Goal: Task Accomplishment & Management: Complete application form

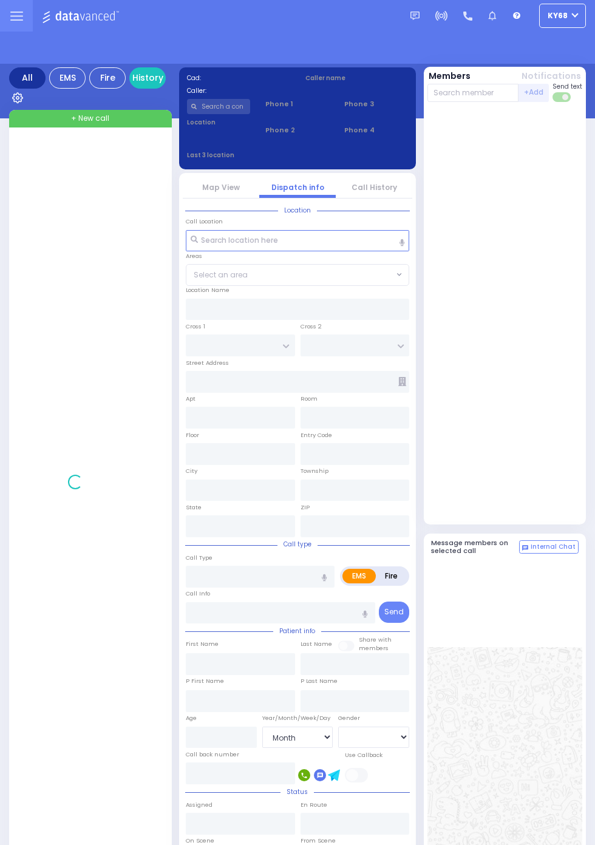
select select "Month"
select select "[DEMOGRAPHIC_DATA]"
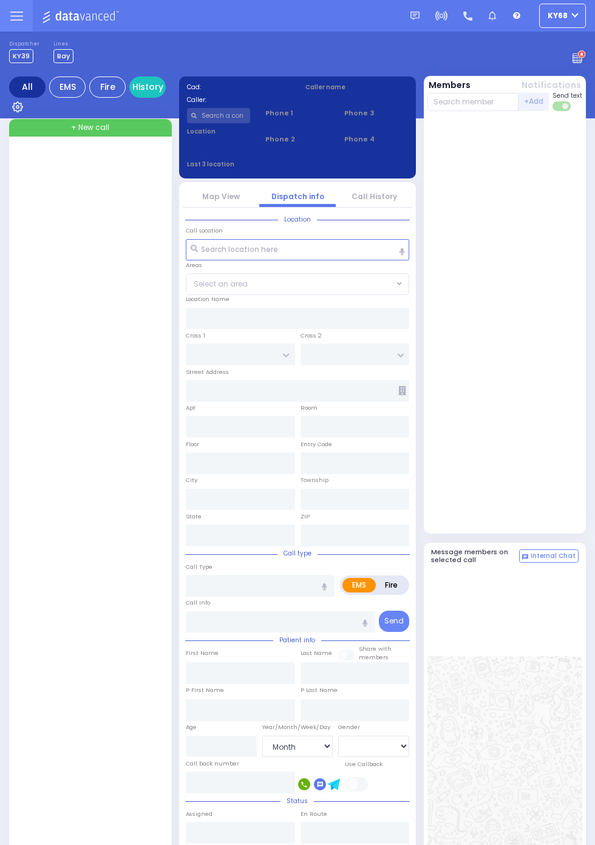
select select "Month"
select select "[DEMOGRAPHIC_DATA]"
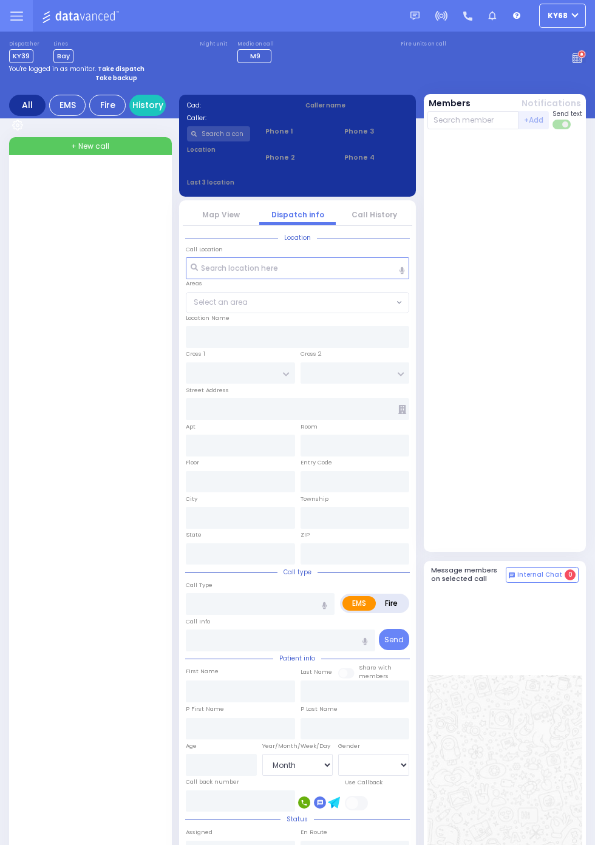
click at [97, 152] on span "+ New call" at bounding box center [90, 146] width 38 height 11
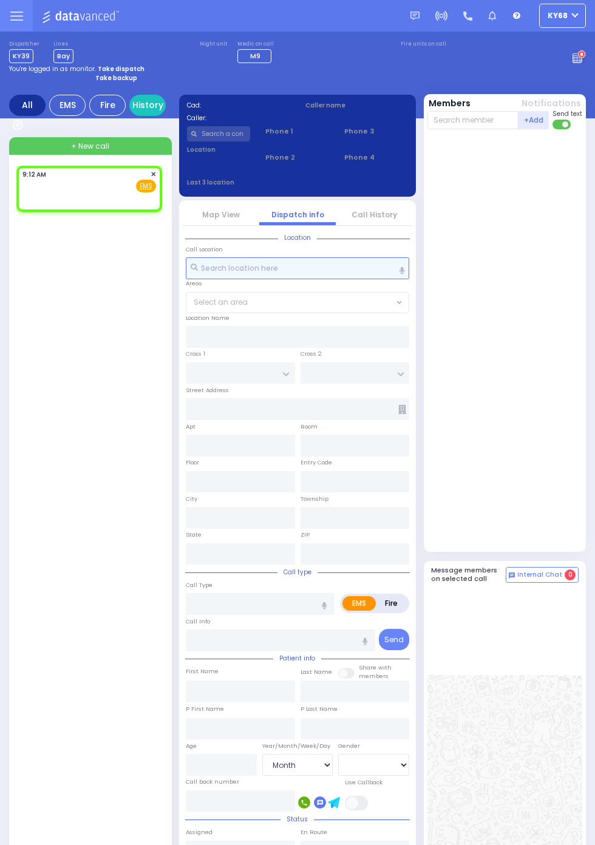
select select
radio input "true"
select select
type input "09:12"
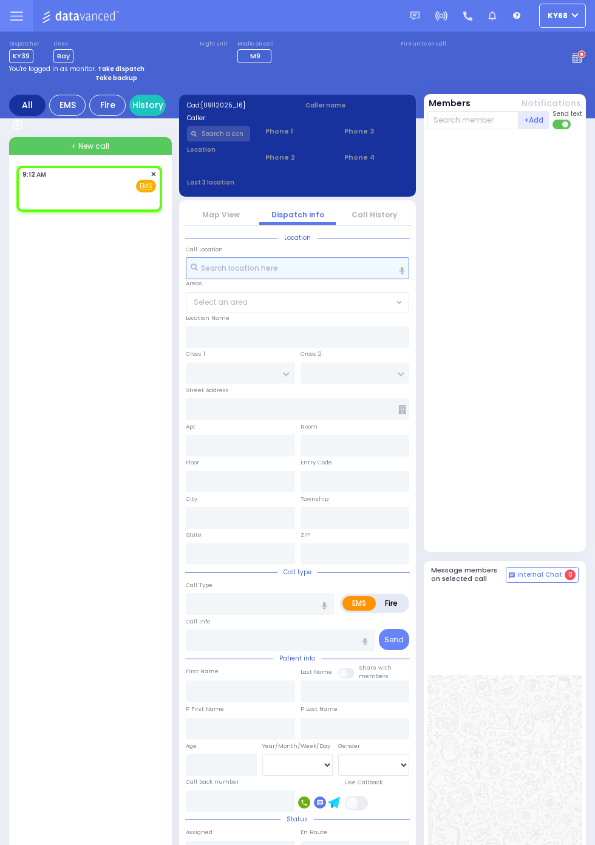
select select
radio input "true"
select select
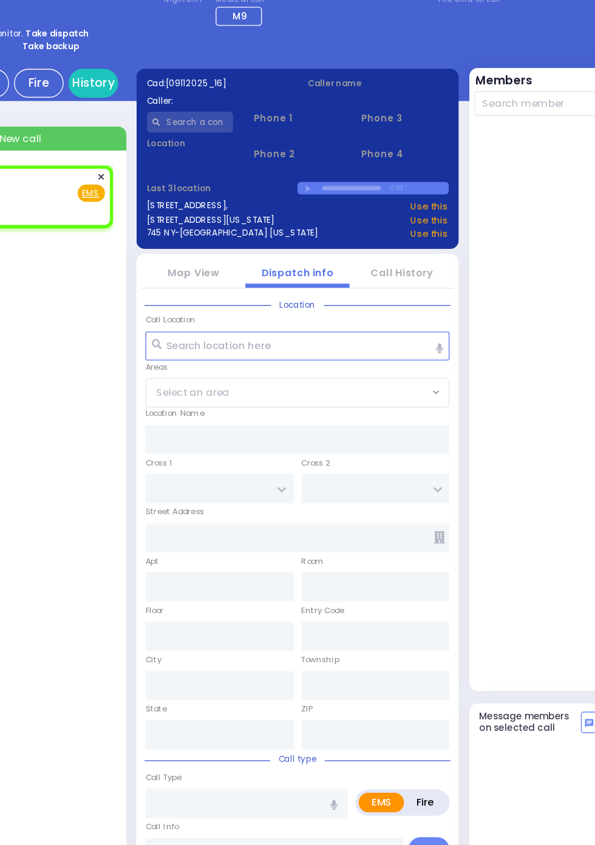
click at [209, 138] on input "text" at bounding box center [219, 133] width 64 height 15
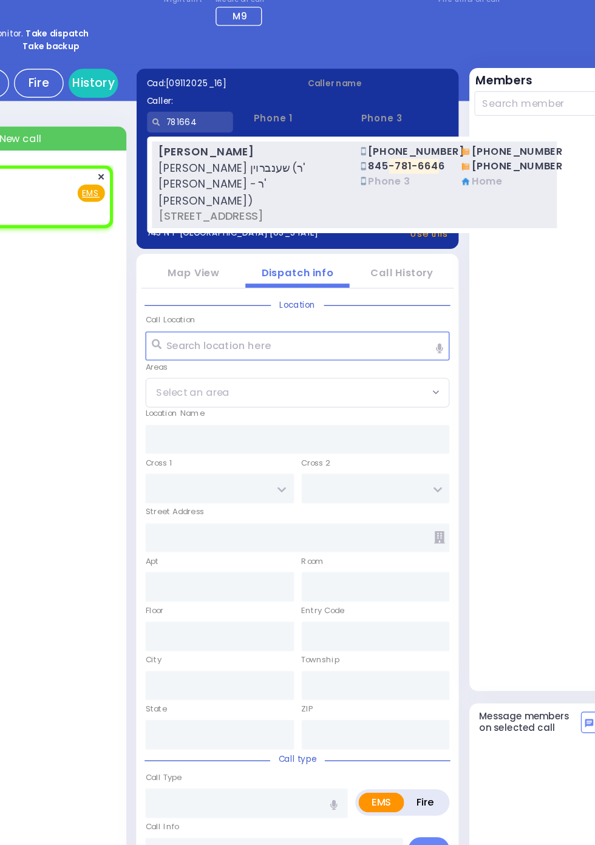
type input "781664"
click at [226, 197] on span "[STREET_ADDRESS]" at bounding box center [264, 203] width 139 height 12
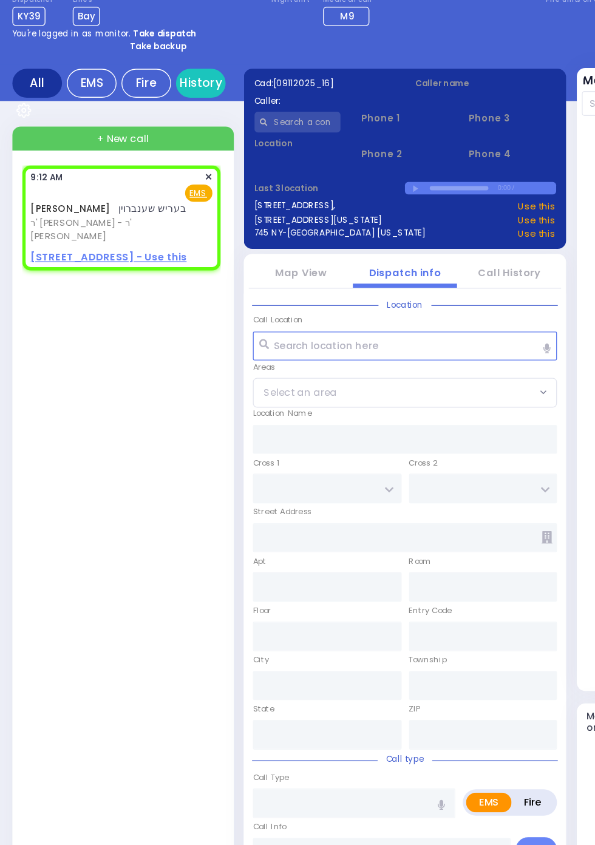
select select
radio input "true"
type input "BERISH"
type input "SCHONBRUN"
select select
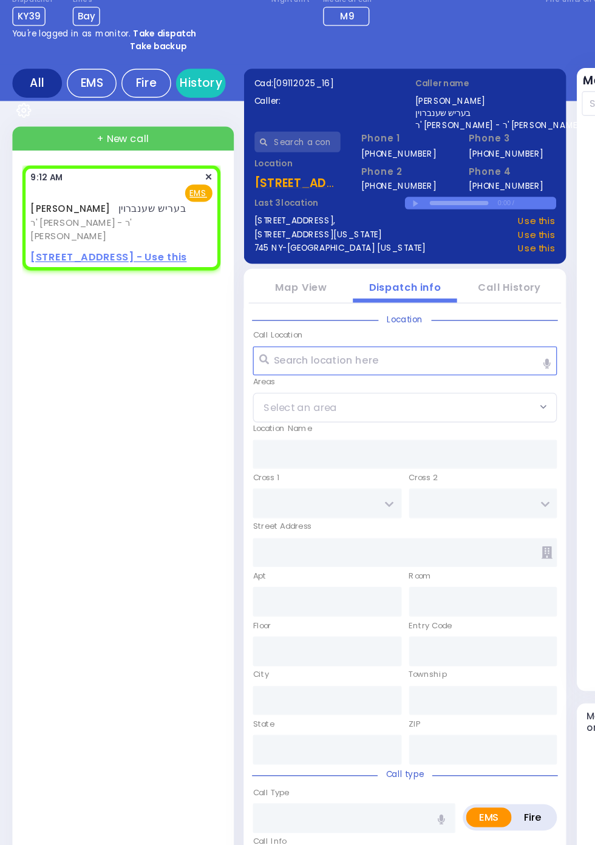
click at [41, 228] on u "[STREET_ADDRESS] - Use this" at bounding box center [79, 233] width 115 height 10
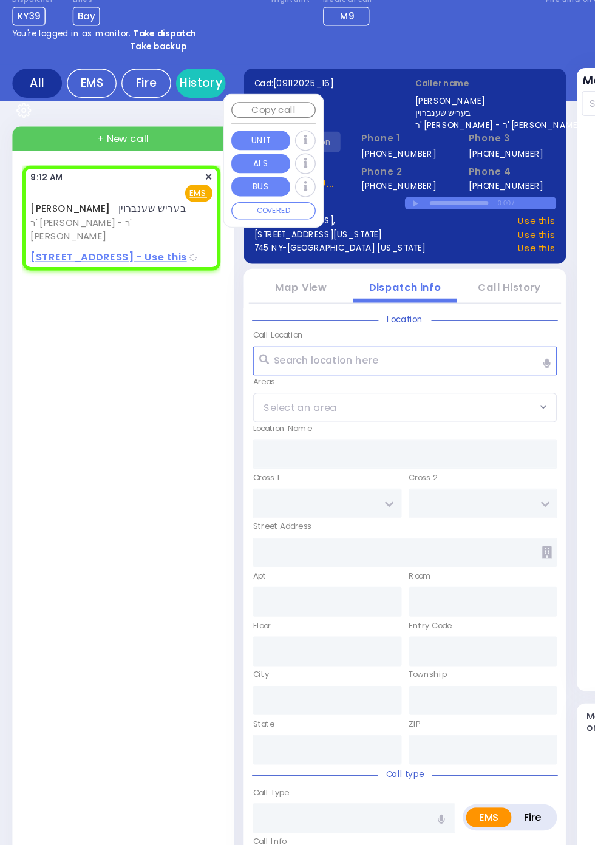
select select
radio input "true"
select select
click at [206, 613] on ig2 "Call type" at bounding box center [297, 613] width 224 height 2
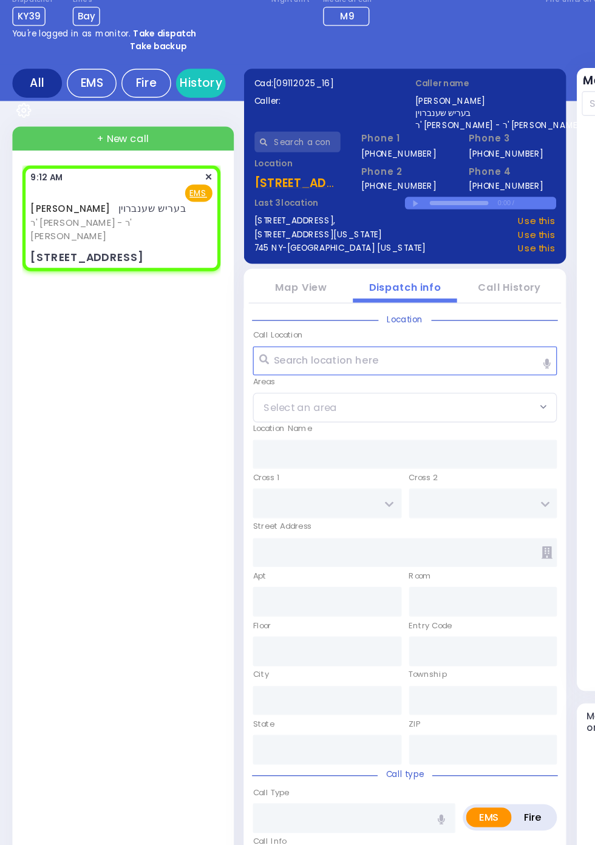
select select
radio input "true"
select select
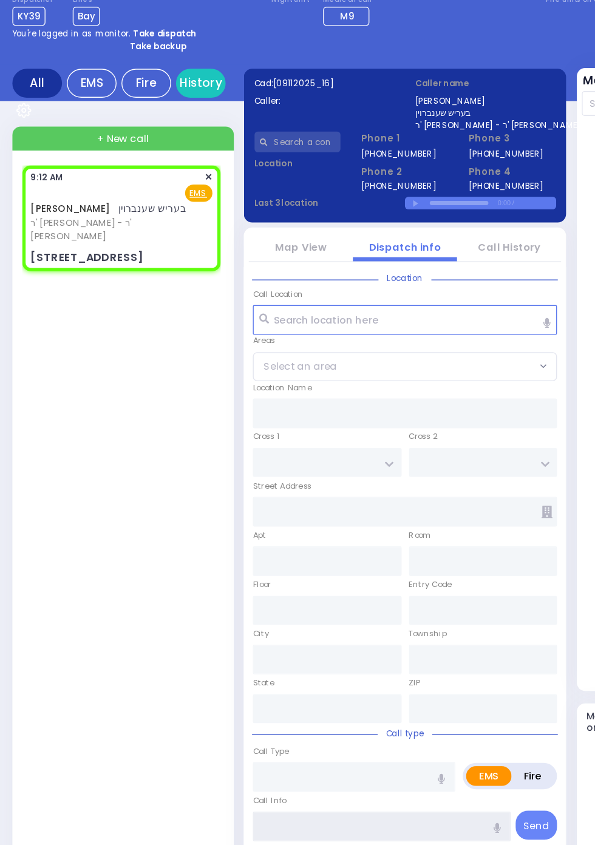
click at [201, 646] on input "text" at bounding box center [280, 651] width 189 height 22
type input "PRAG BLVD"
type input "DAJ BLVD"
type input "19 MERON DR"
type input "203"
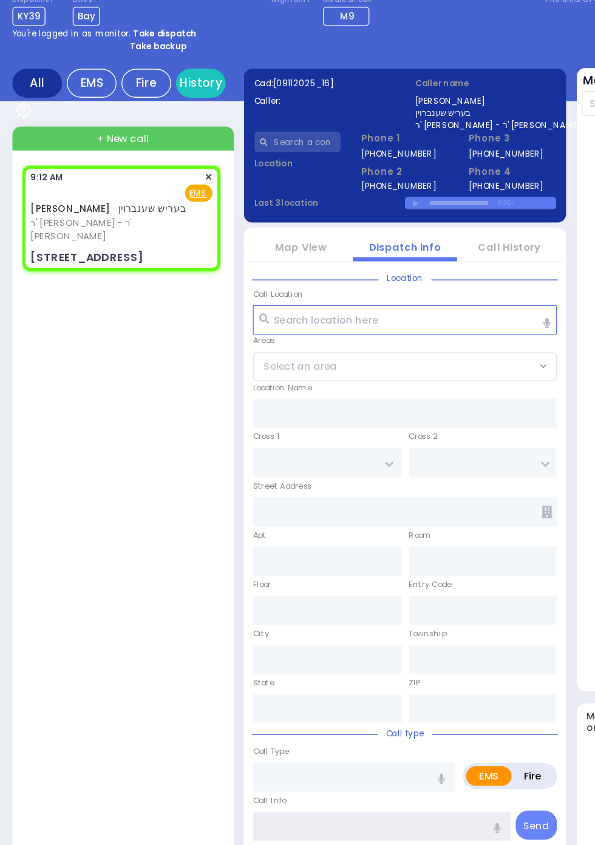
type input "[PERSON_NAME]"
type input "[US_STATE]"
type input "10950"
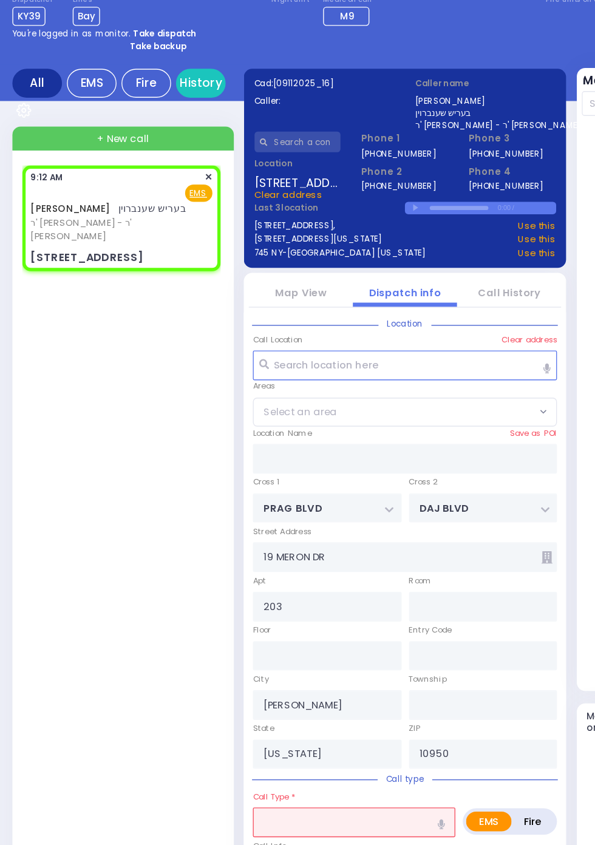
scroll to position [264, 0]
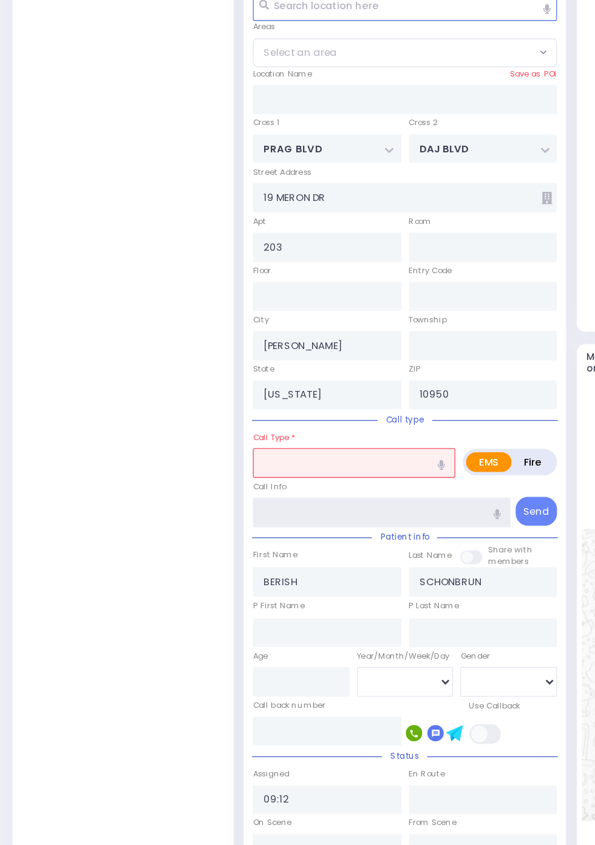
select select "SECTION 6"
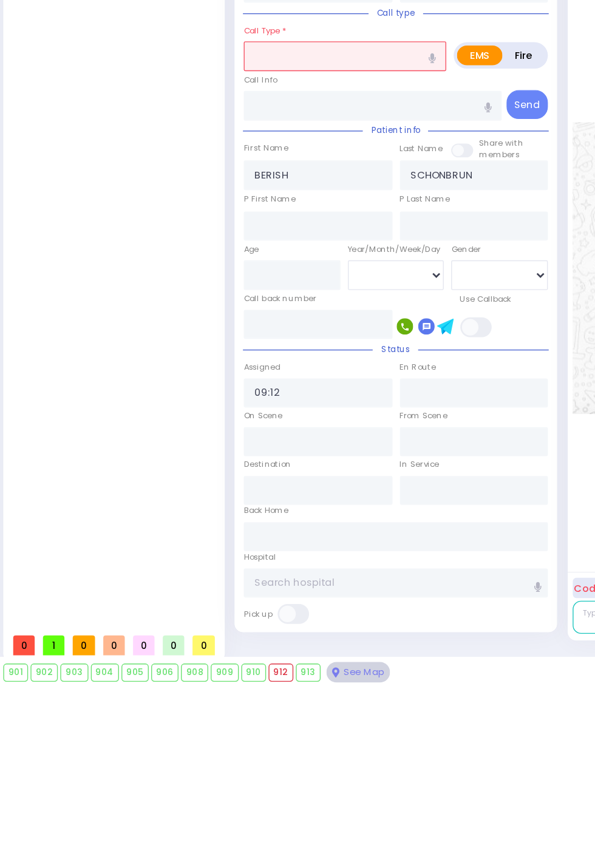
click at [204, 397] on label "Call Info" at bounding box center [198, 401] width 24 height 8
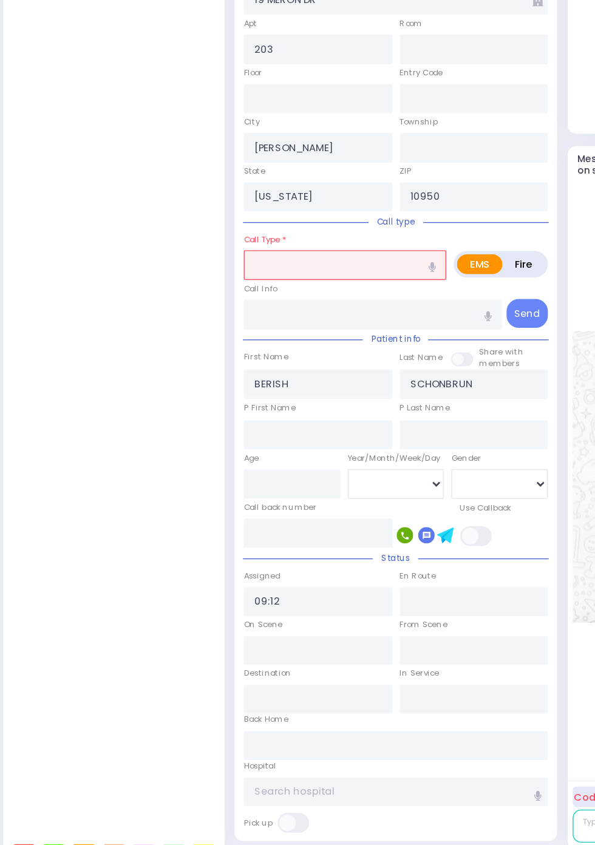
click at [211, 383] on input "text" at bounding box center [260, 384] width 149 height 22
type input "test"
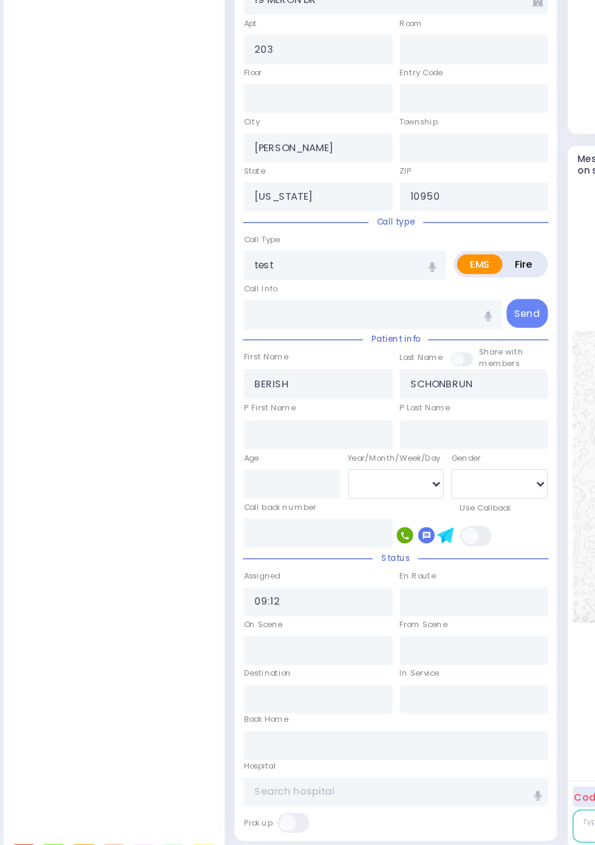
click at [81, 482] on div "[PERSON_NAME] [PERSON_NAME] שענברוין [PERSON_NAME] - ר' [PERSON_NAME] 9:12 AM ✕…" at bounding box center [91, 352] width 150 height 900
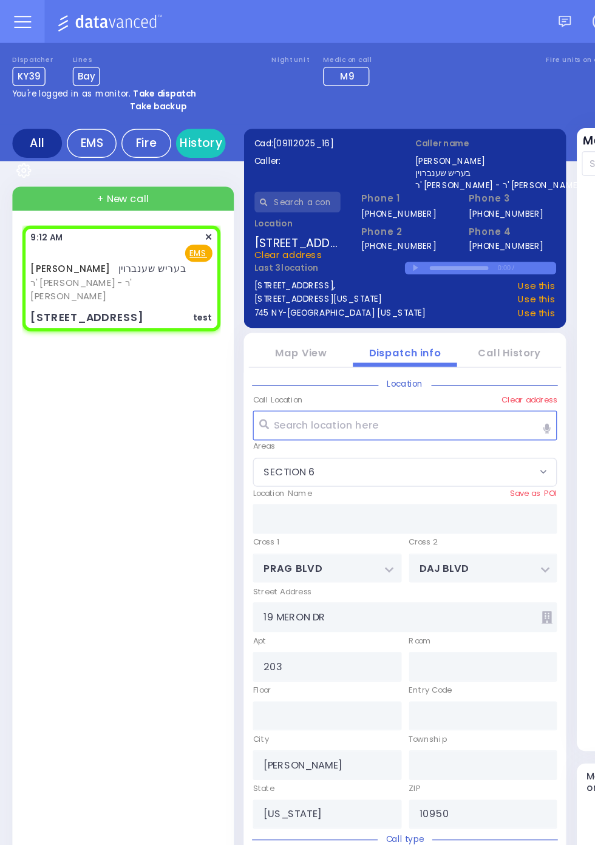
select select
radio input "true"
select select
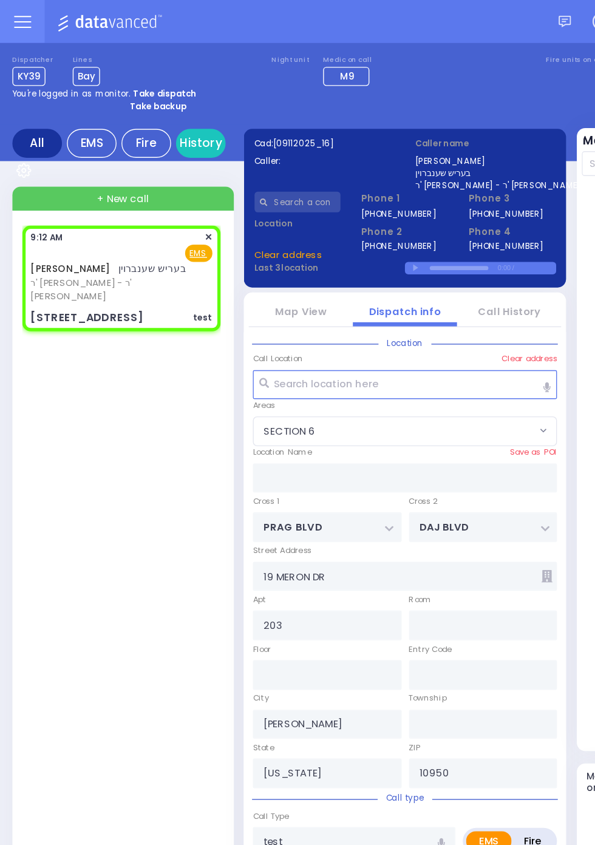
scroll to position [0, 0]
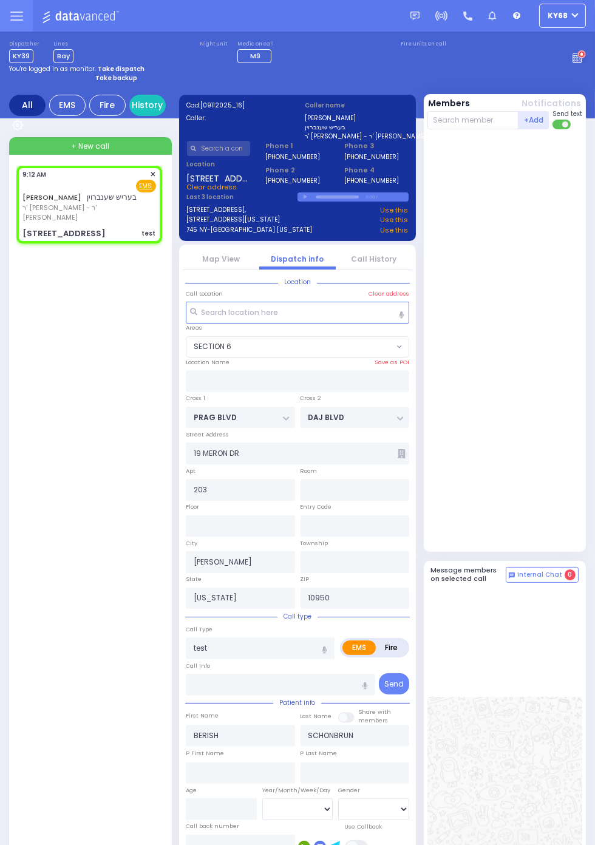
select select "SECTION 6"
click at [472, 114] on input "text" at bounding box center [473, 120] width 92 height 18
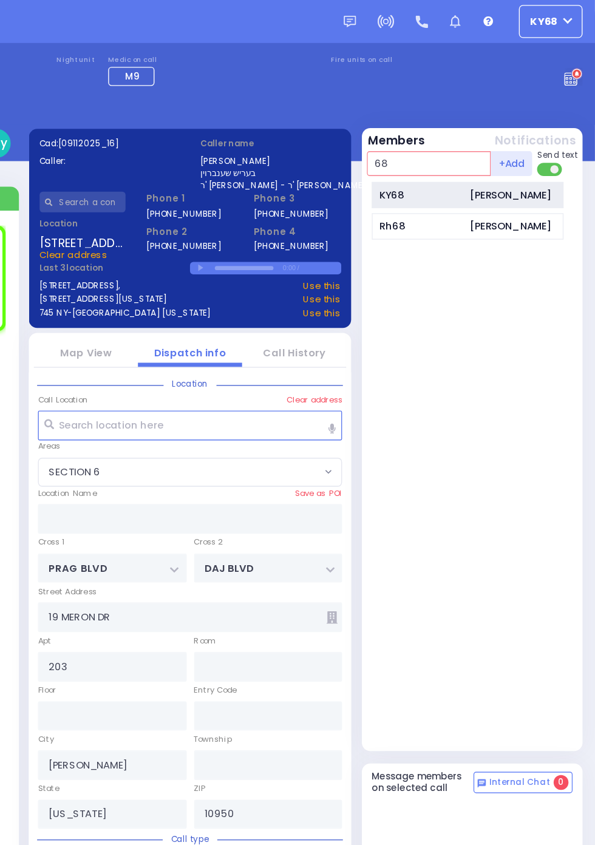
type input "68"
click at [445, 149] on div "KY68" at bounding box center [467, 143] width 61 height 11
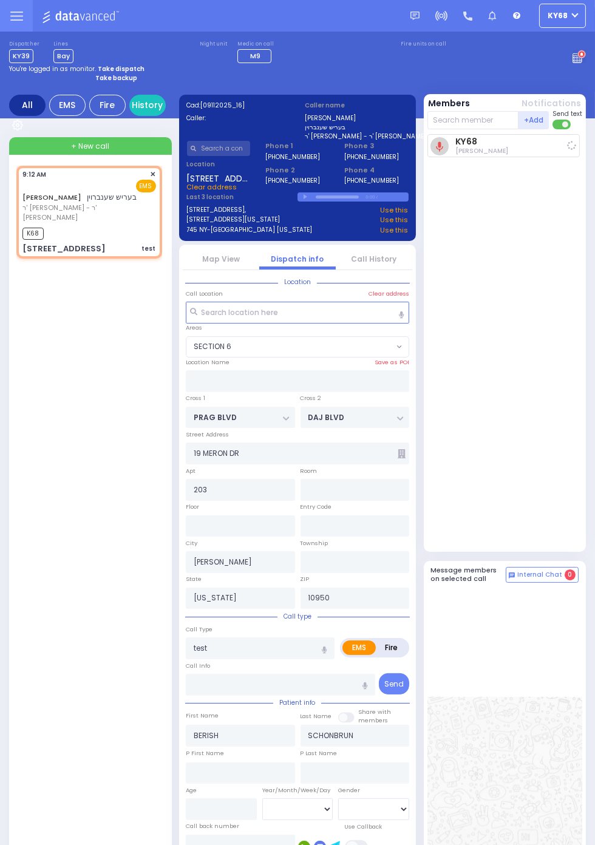
select select
radio input "true"
select select
type input "09:13"
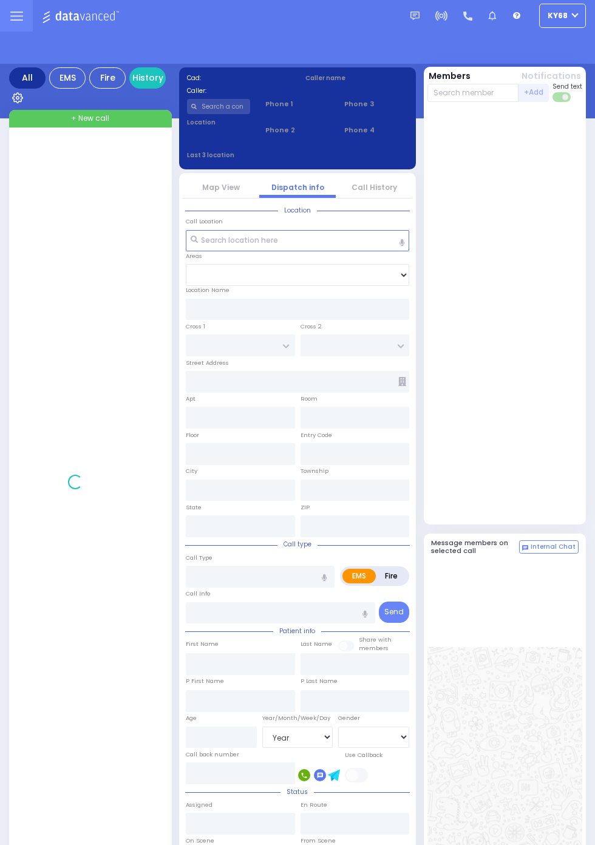
select select "Year"
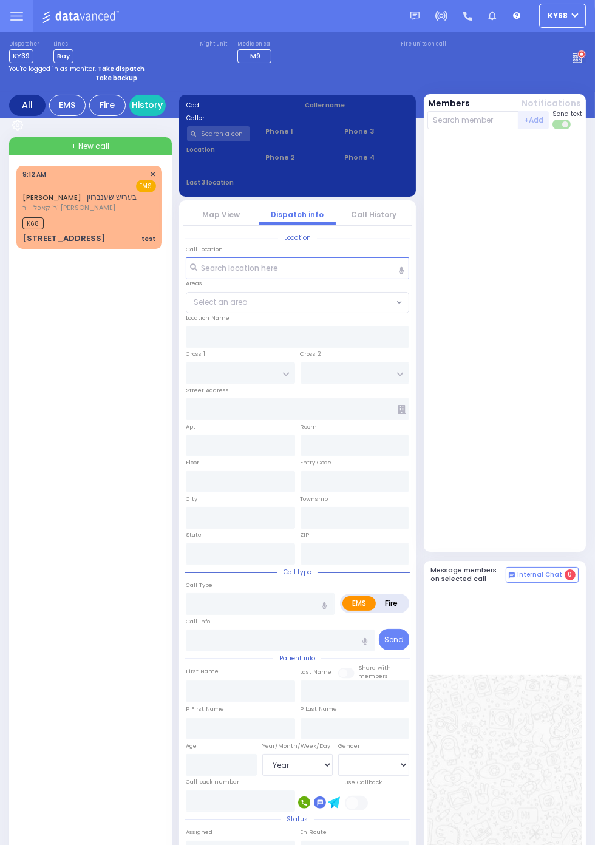
click at [153, 178] on span "✕" at bounding box center [152, 174] width 5 height 10
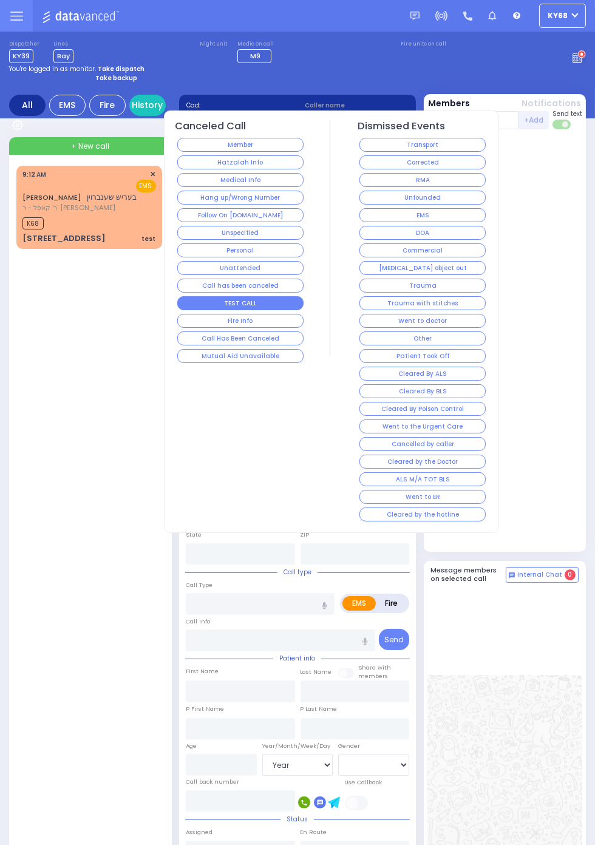
click at [204, 300] on button "TEST CALL" at bounding box center [240, 303] width 127 height 14
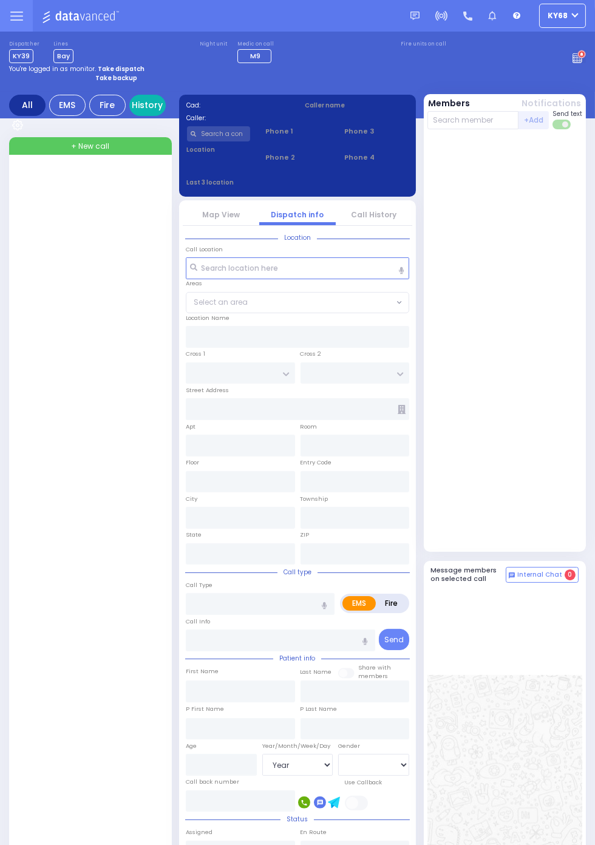
click at [154, 106] on link "History" at bounding box center [147, 105] width 36 height 21
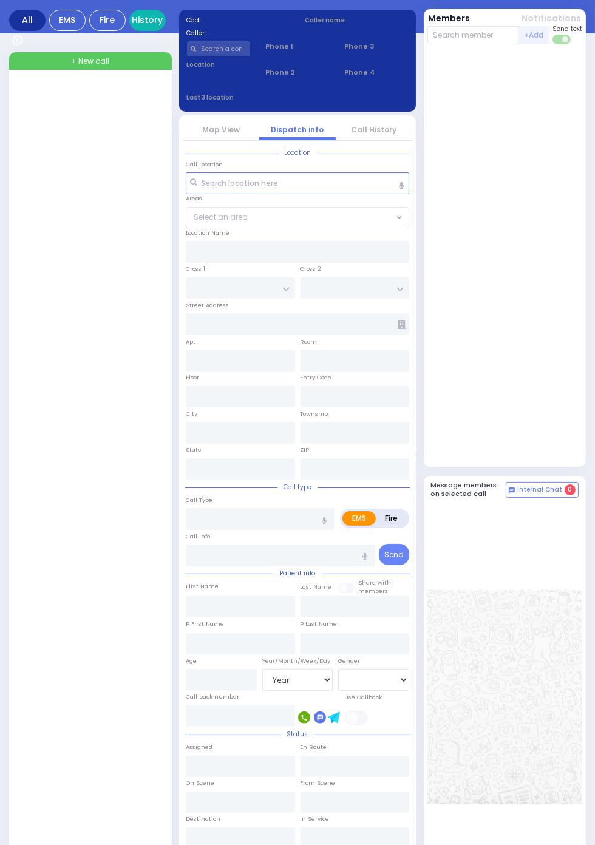
scroll to position [165, 0]
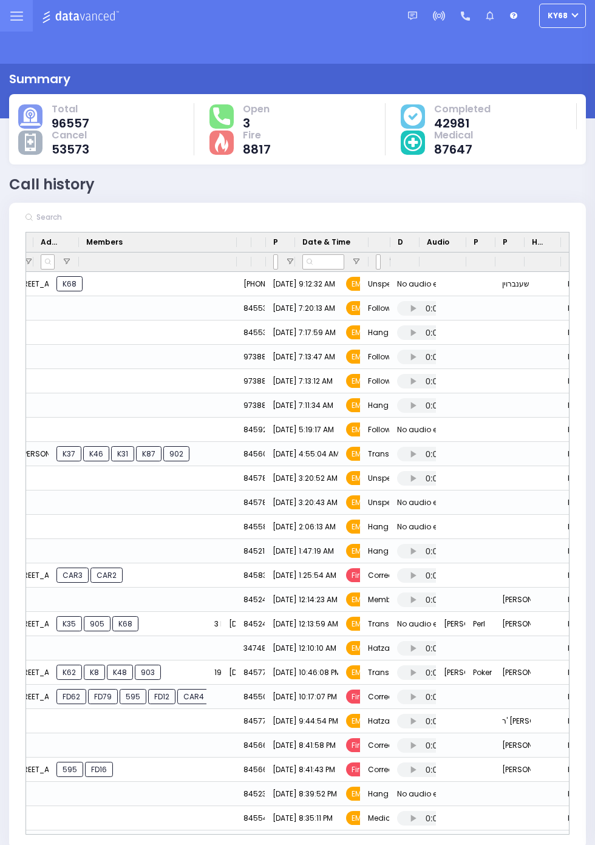
scroll to position [0, 262]
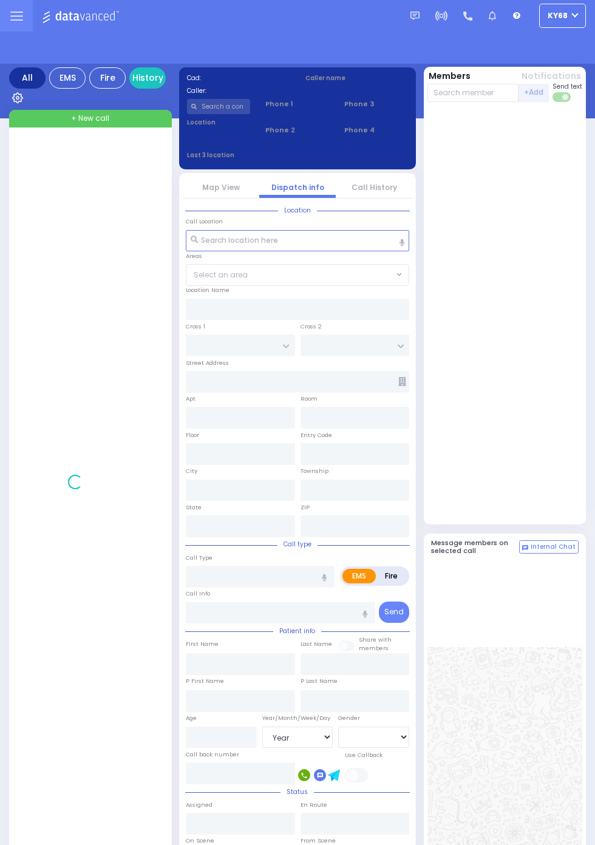
select select "Year"
